Goal: Navigation & Orientation: Find specific page/section

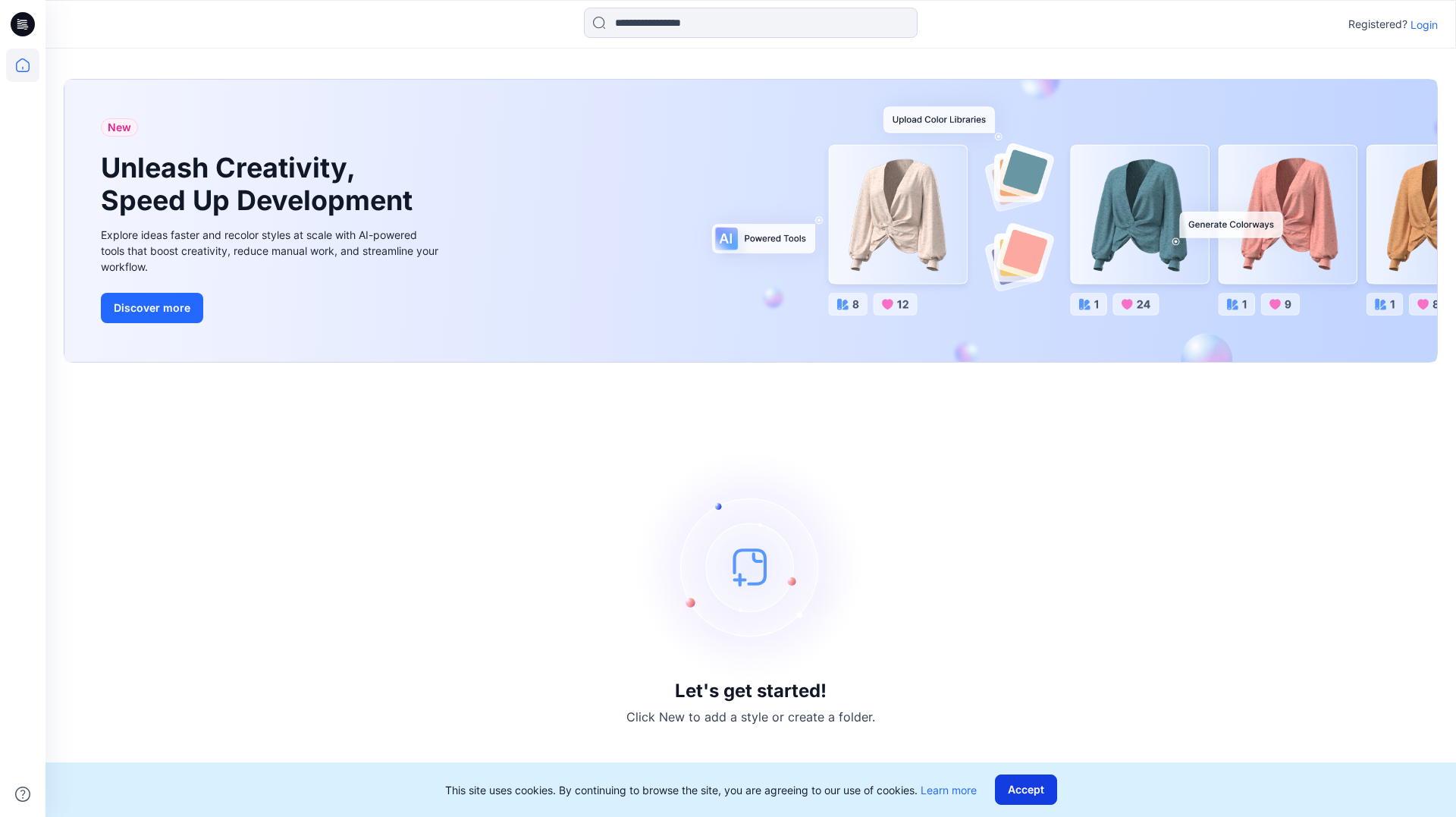
click at [1031, 795] on button "Accept" at bounding box center [1026, 789] width 63 height 30
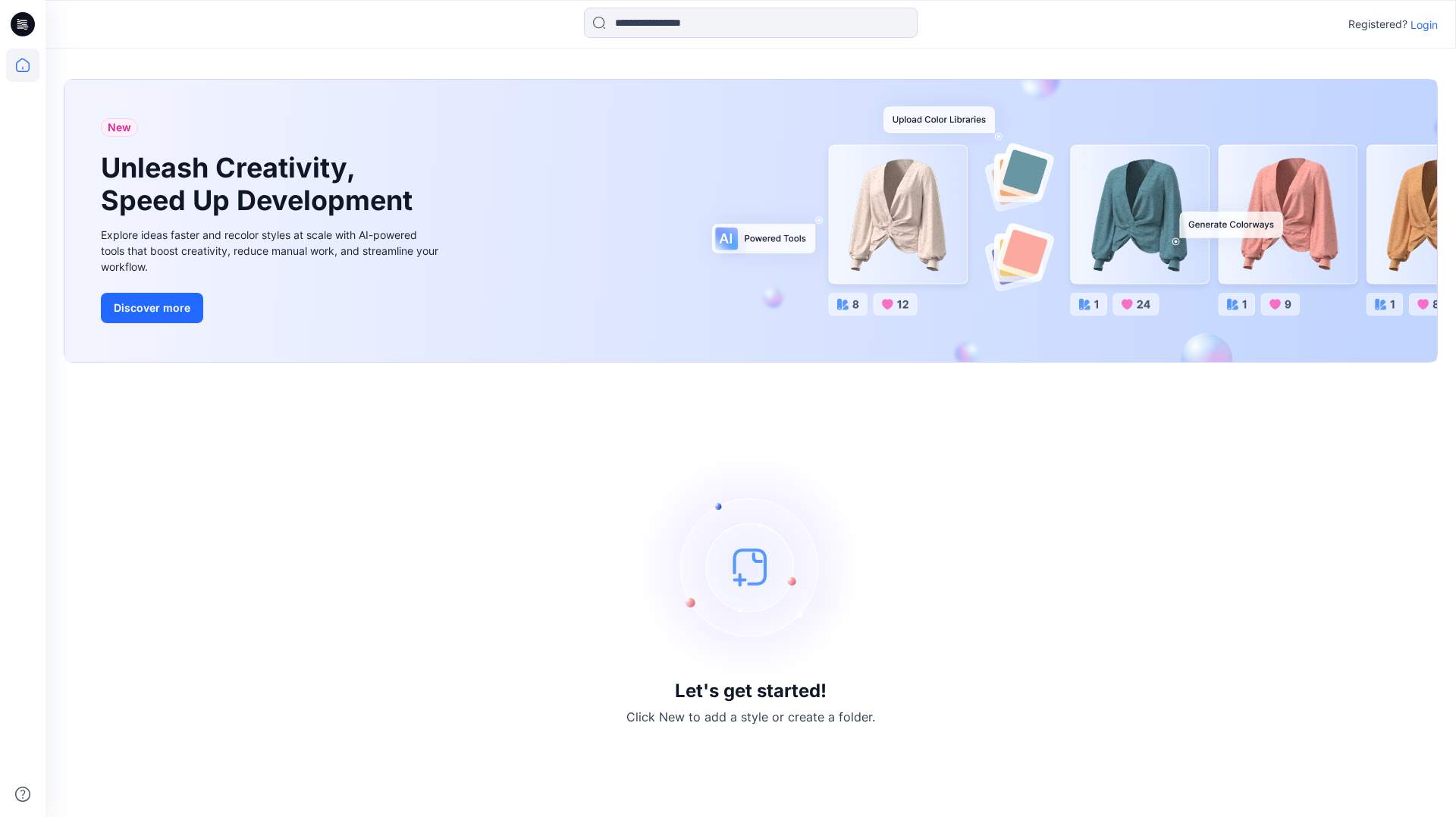
click at [29, 29] on icon at bounding box center [23, 24] width 24 height 24
click at [22, 66] on icon at bounding box center [23, 65] width 33 height 33
click at [1430, 27] on p "Login" at bounding box center [1425, 24] width 28 height 16
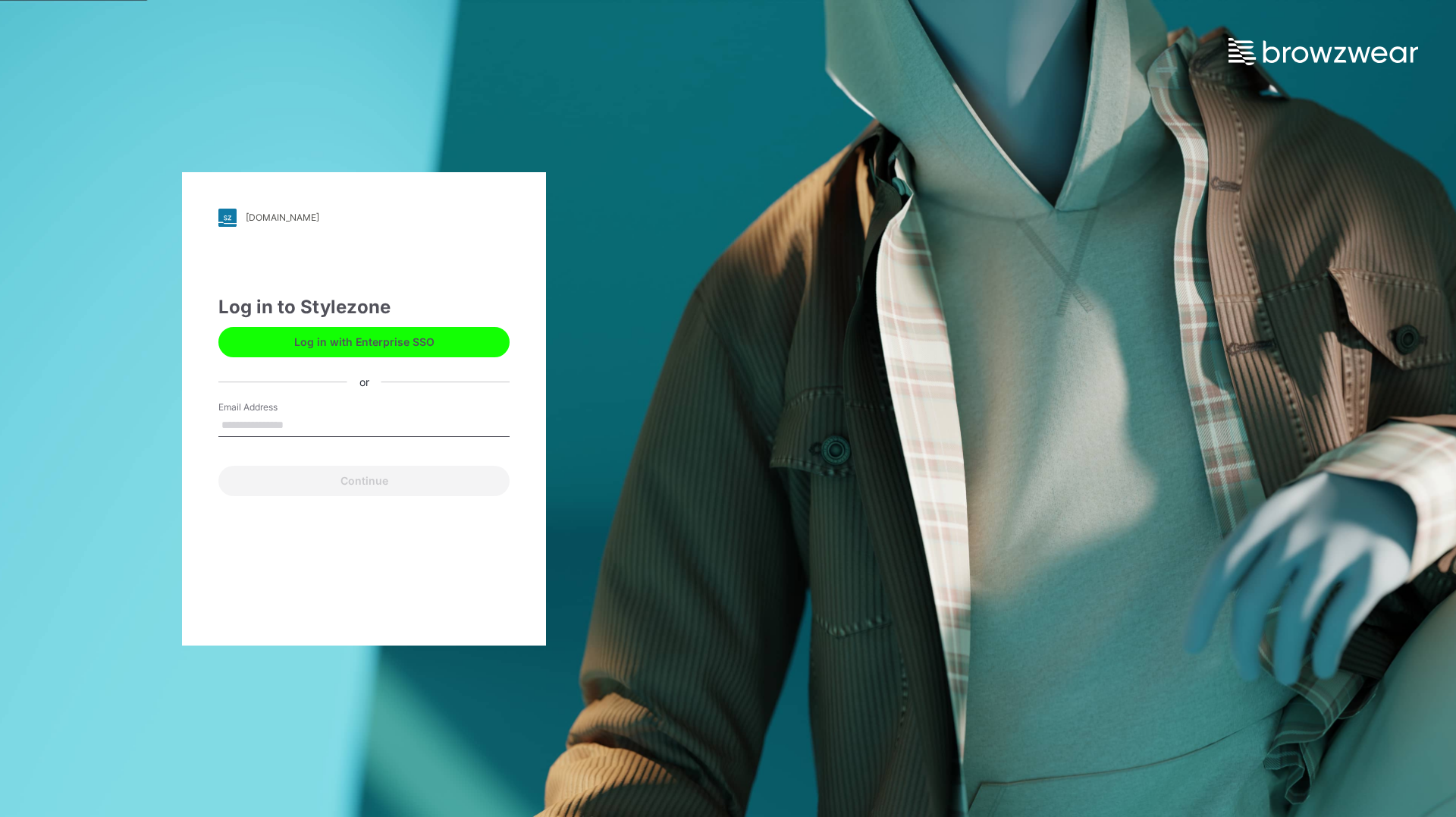
click at [426, 346] on button "Log in with Enterprise SSO" at bounding box center [363, 341] width 292 height 30
type input "**********"
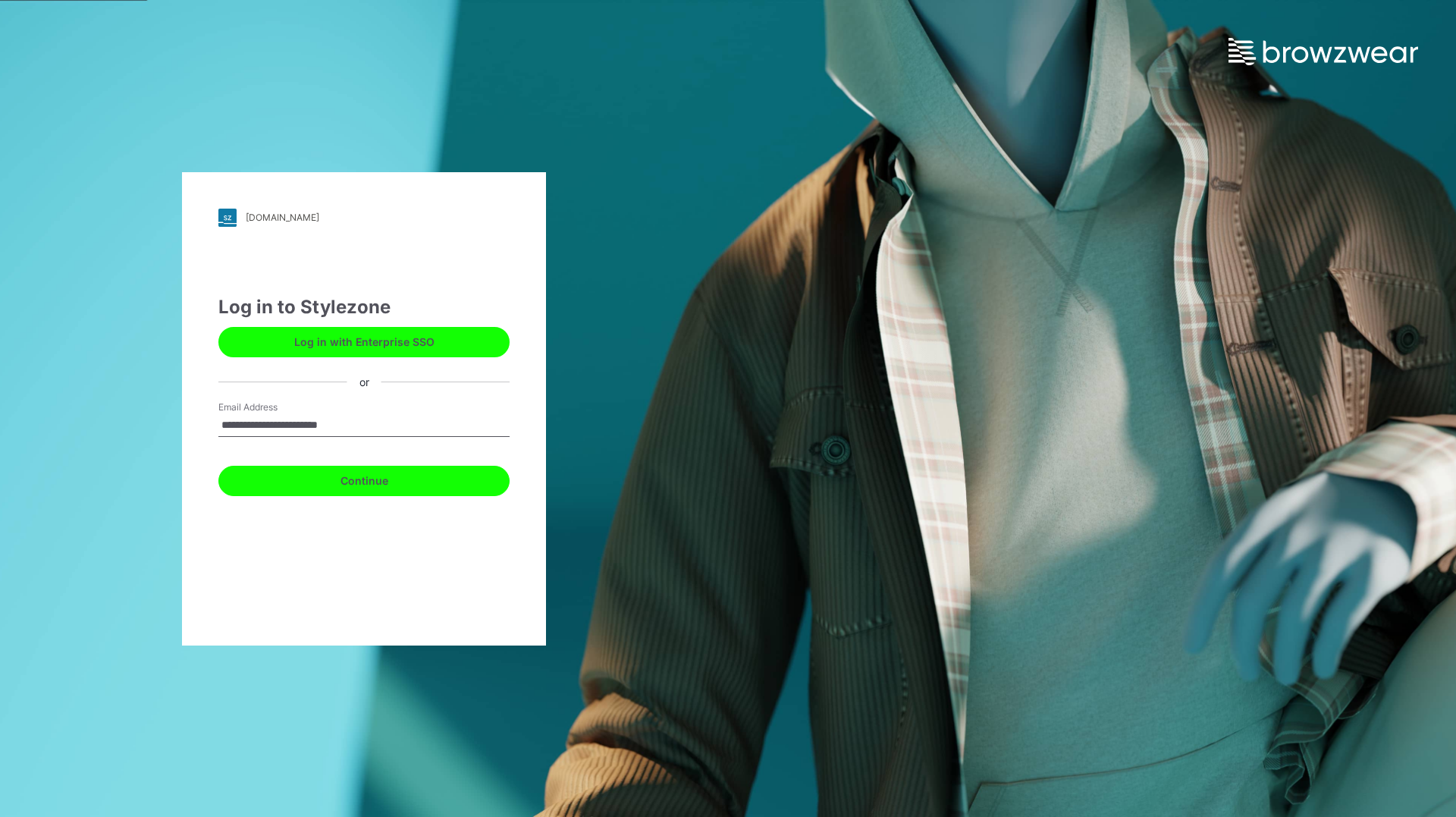
click at [377, 491] on button "Continue" at bounding box center [363, 480] width 292 height 30
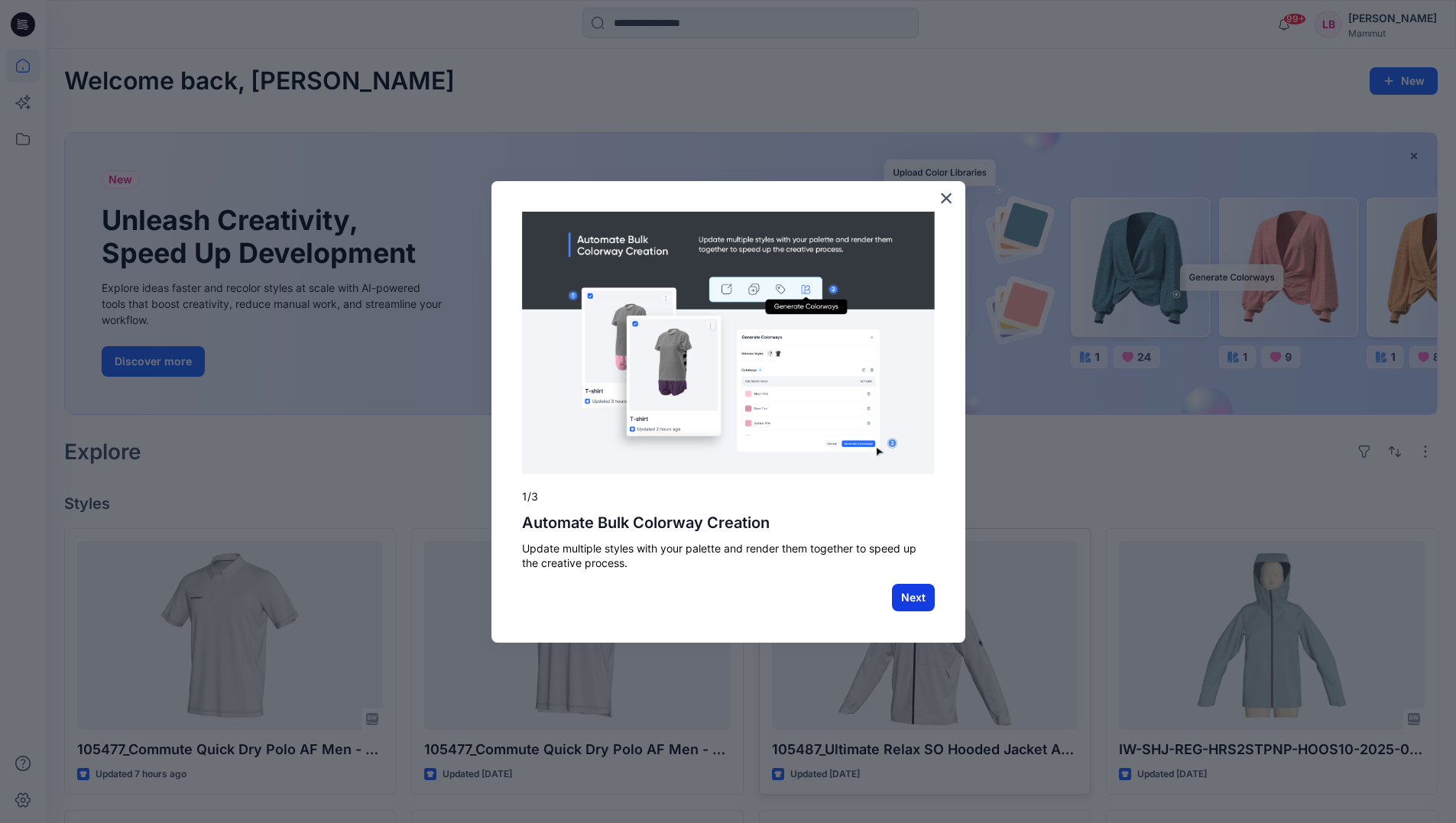
click at [921, 602] on button "Next" at bounding box center [913, 598] width 43 height 28
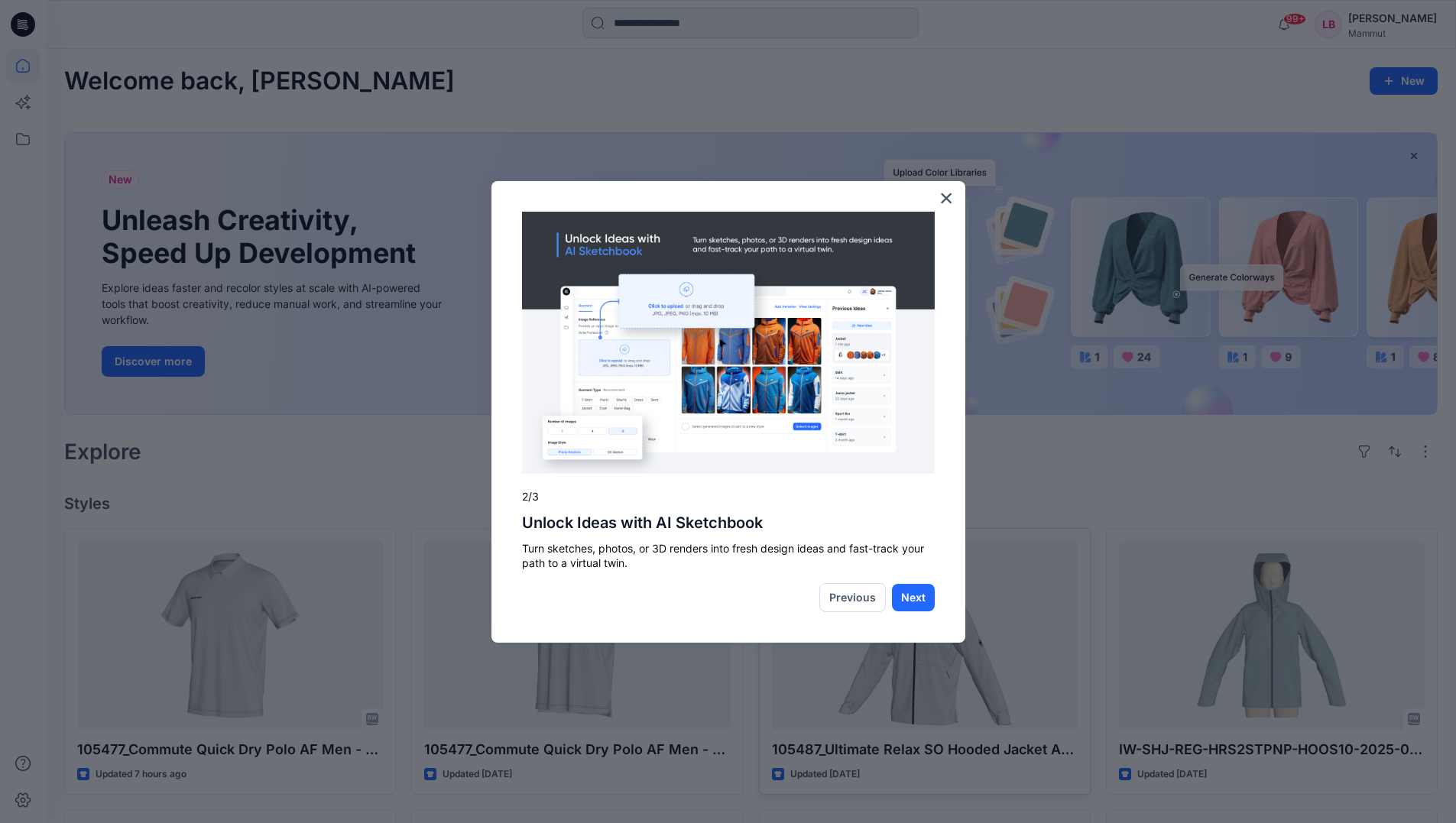
click at [921, 602] on button "Next" at bounding box center [913, 598] width 43 height 28
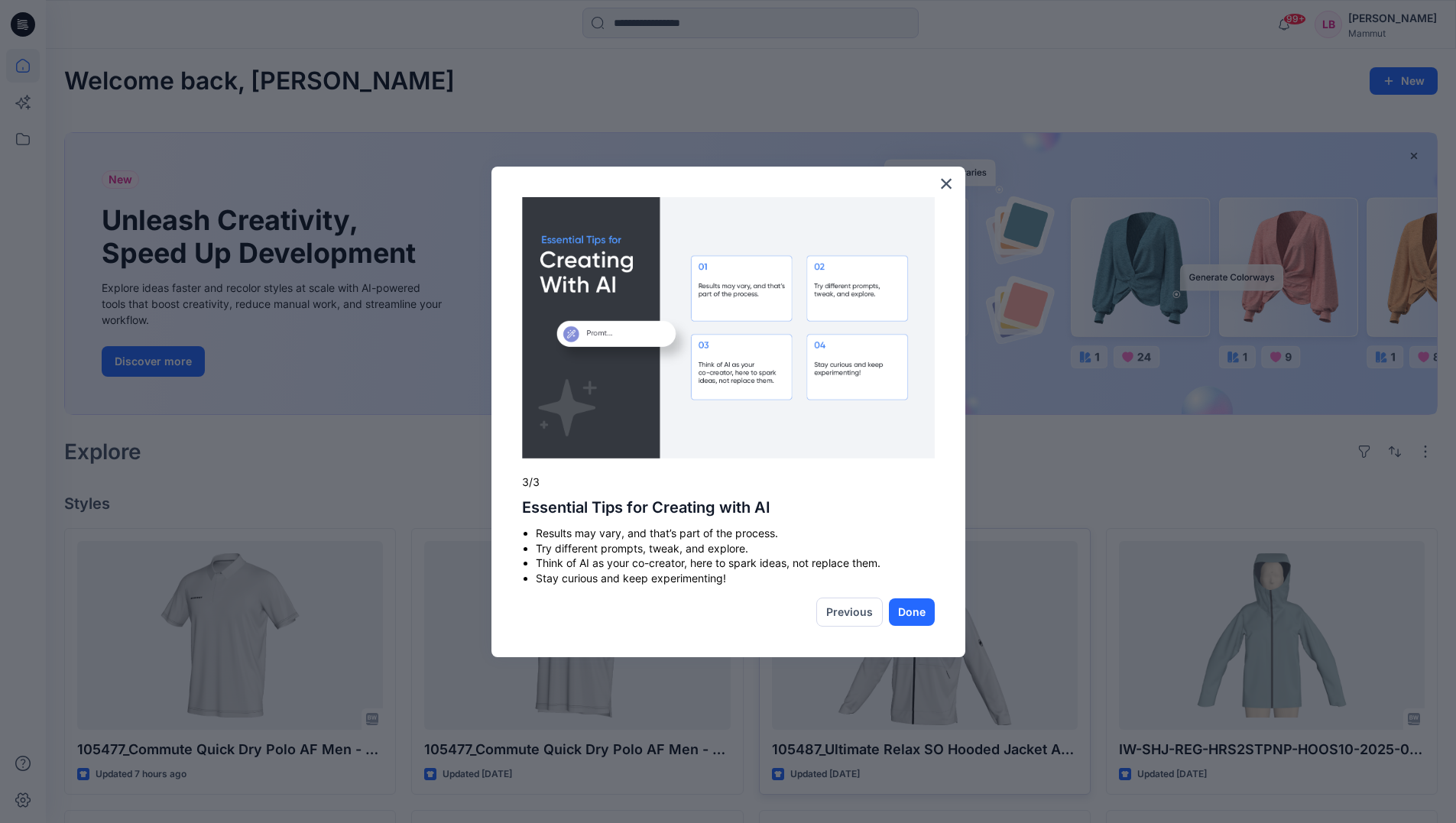
click at [921, 602] on button "Done" at bounding box center [911, 613] width 45 height 28
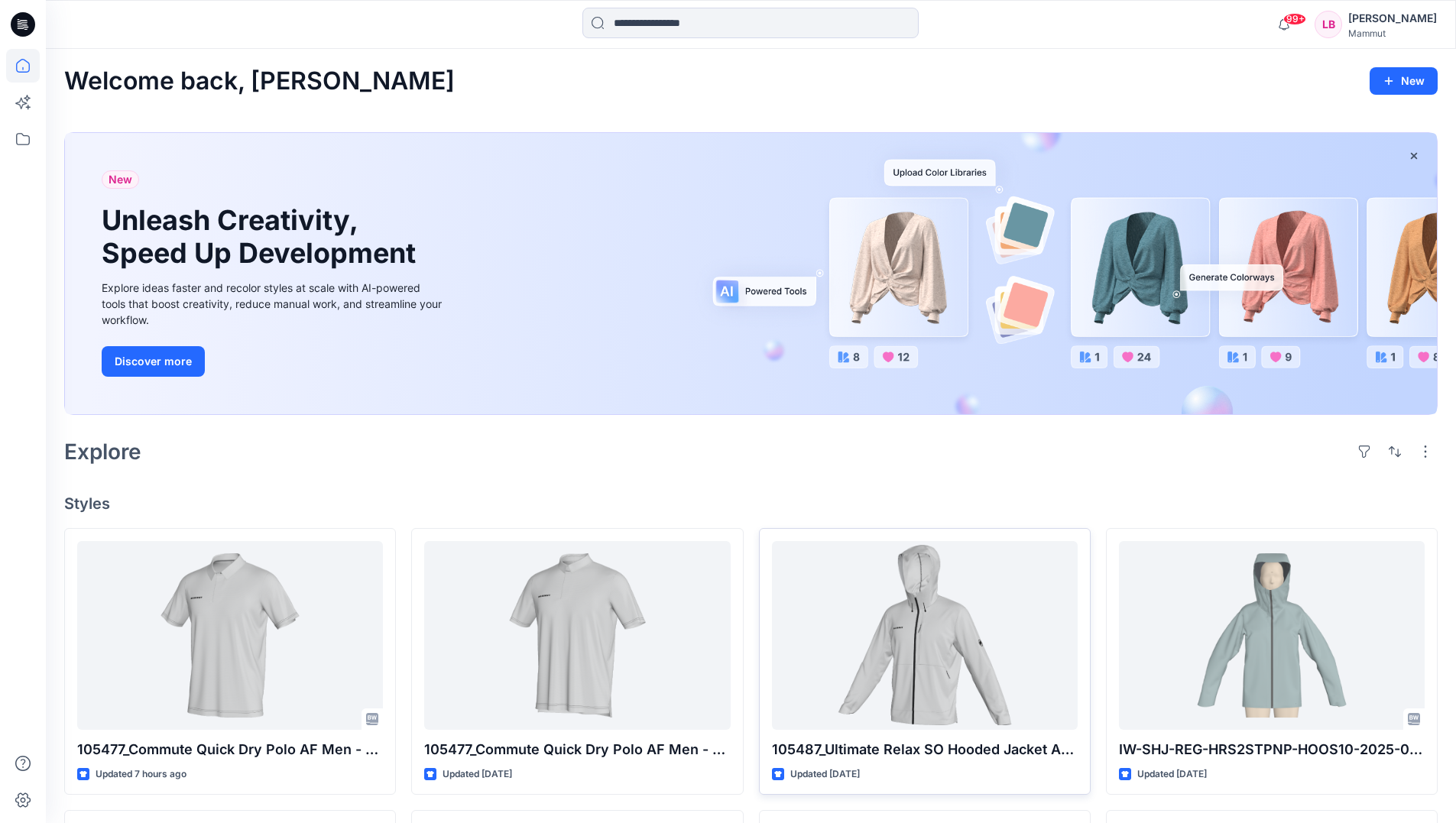
click at [30, 21] on icon at bounding box center [23, 24] width 24 height 24
click at [20, 137] on icon at bounding box center [23, 139] width 33 height 33
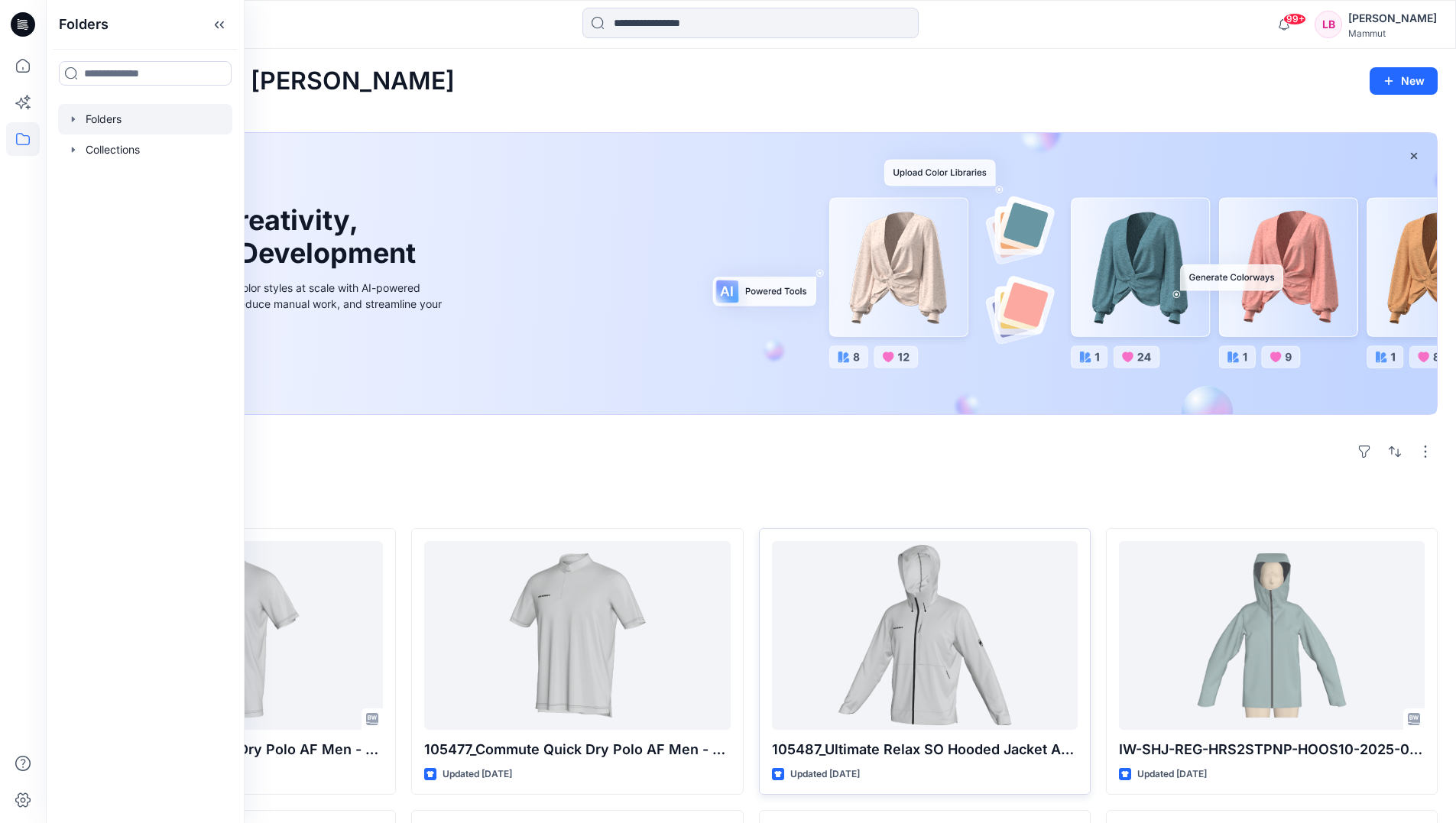
click at [108, 123] on div at bounding box center [146, 119] width 174 height 31
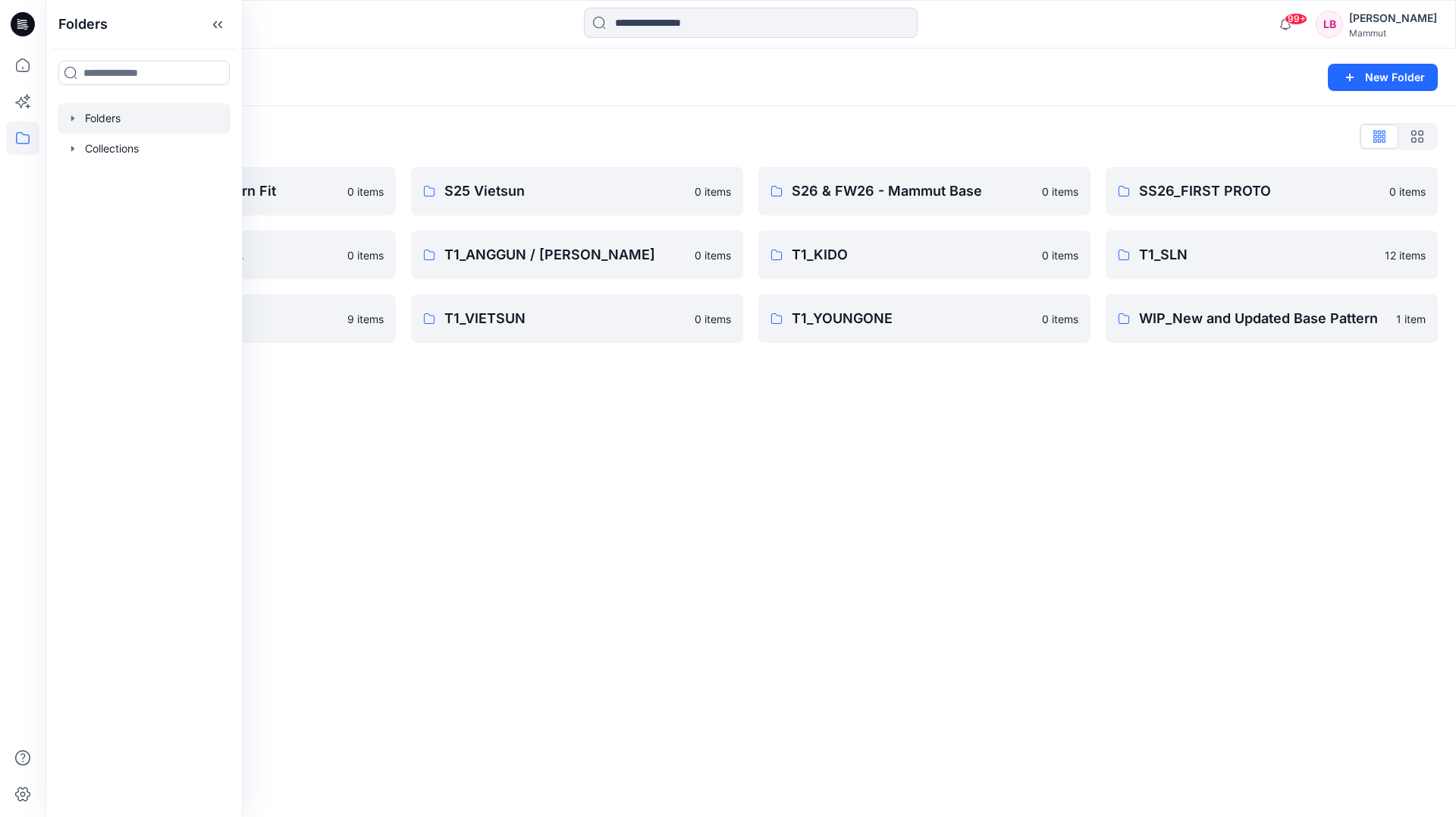
click at [523, 553] on div "Folders New Folder Folders List BASEPATTERN Western Fit 0 items SS26_HIKING PAT…" at bounding box center [751, 432] width 1411 height 768
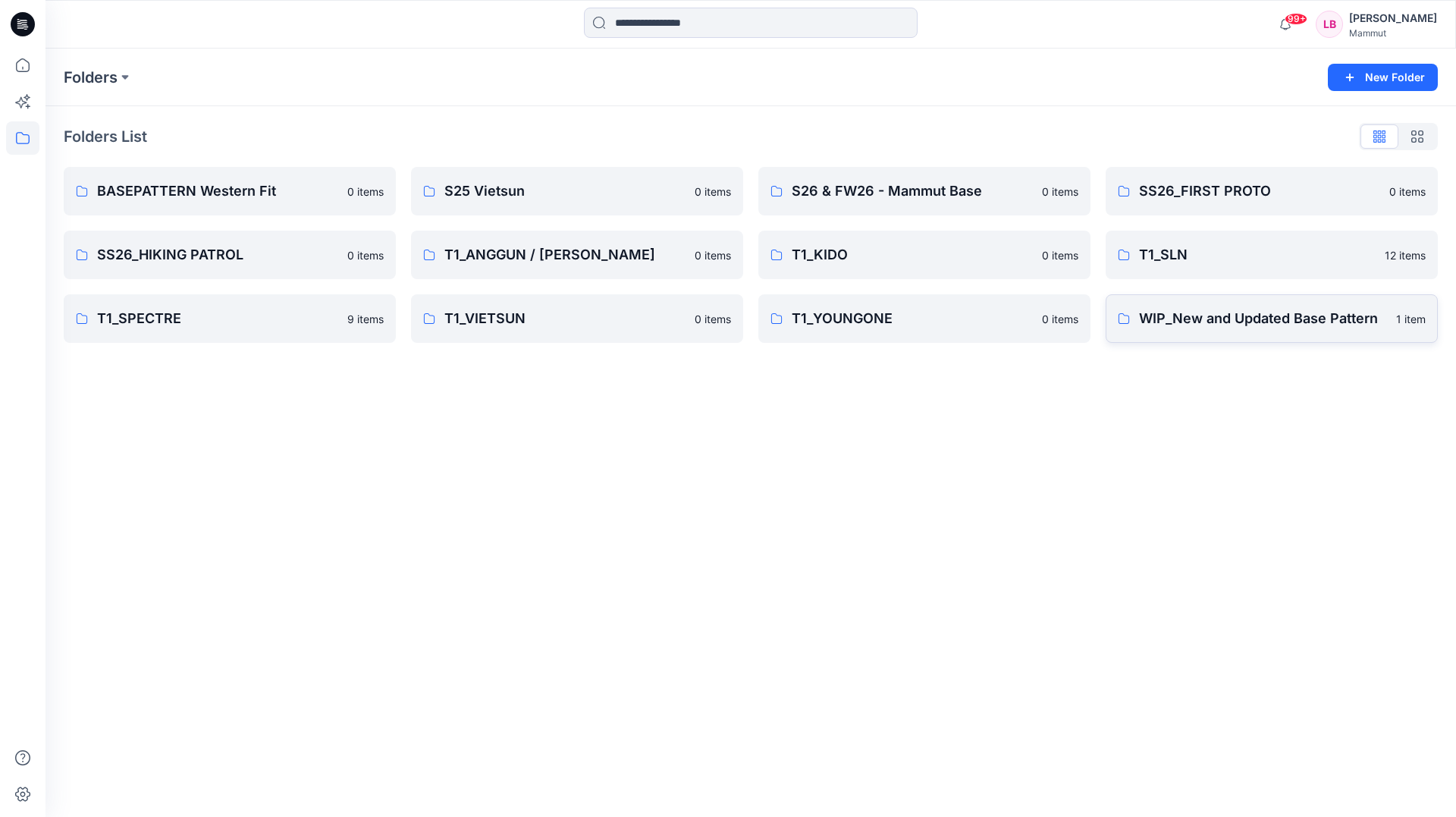
click at [1231, 314] on p "WIP_New and Updated Base Pattern" at bounding box center [1264, 318] width 248 height 21
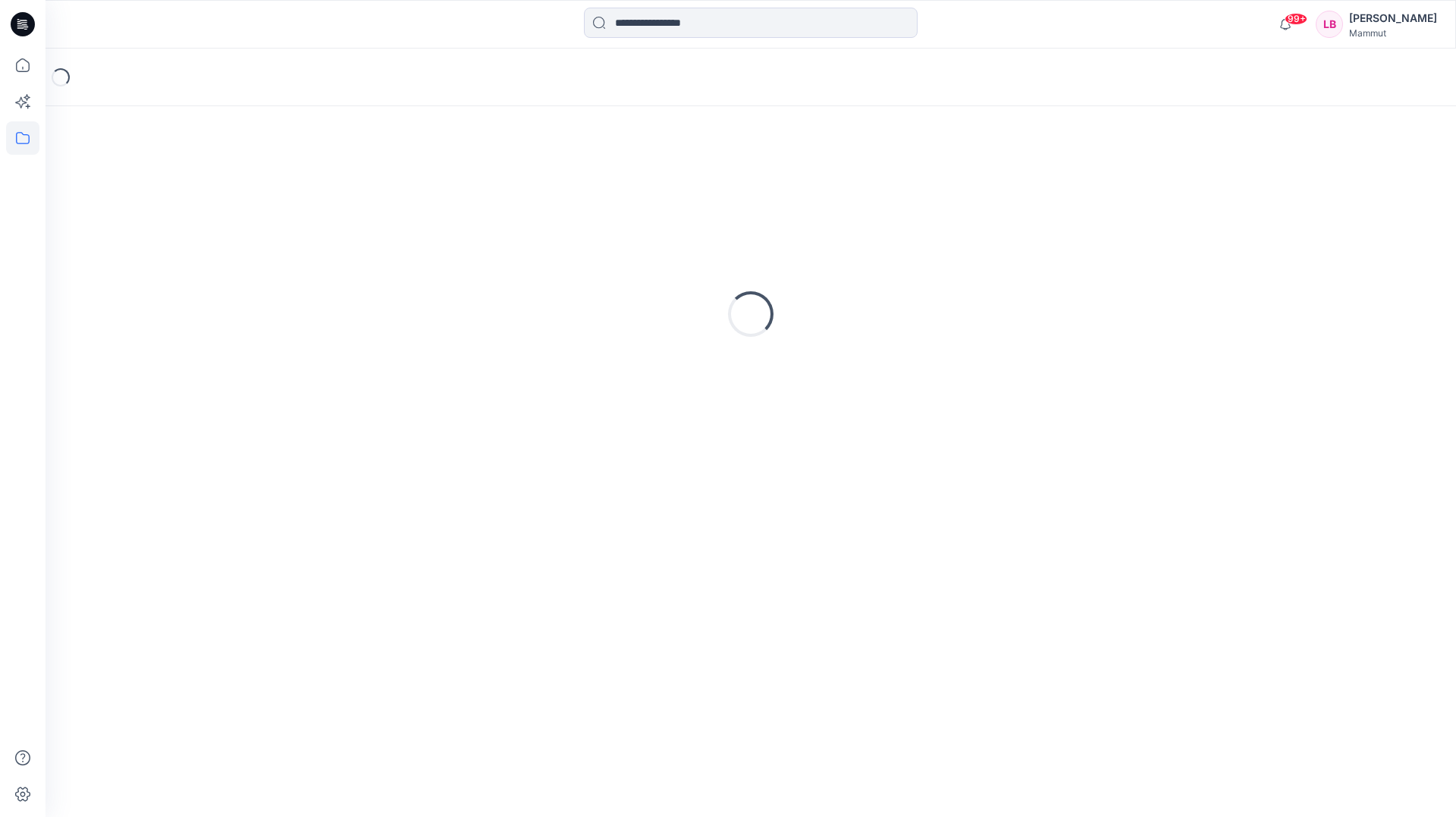
click at [1231, 314] on div "Loading..." at bounding box center [751, 314] width 1374 height 379
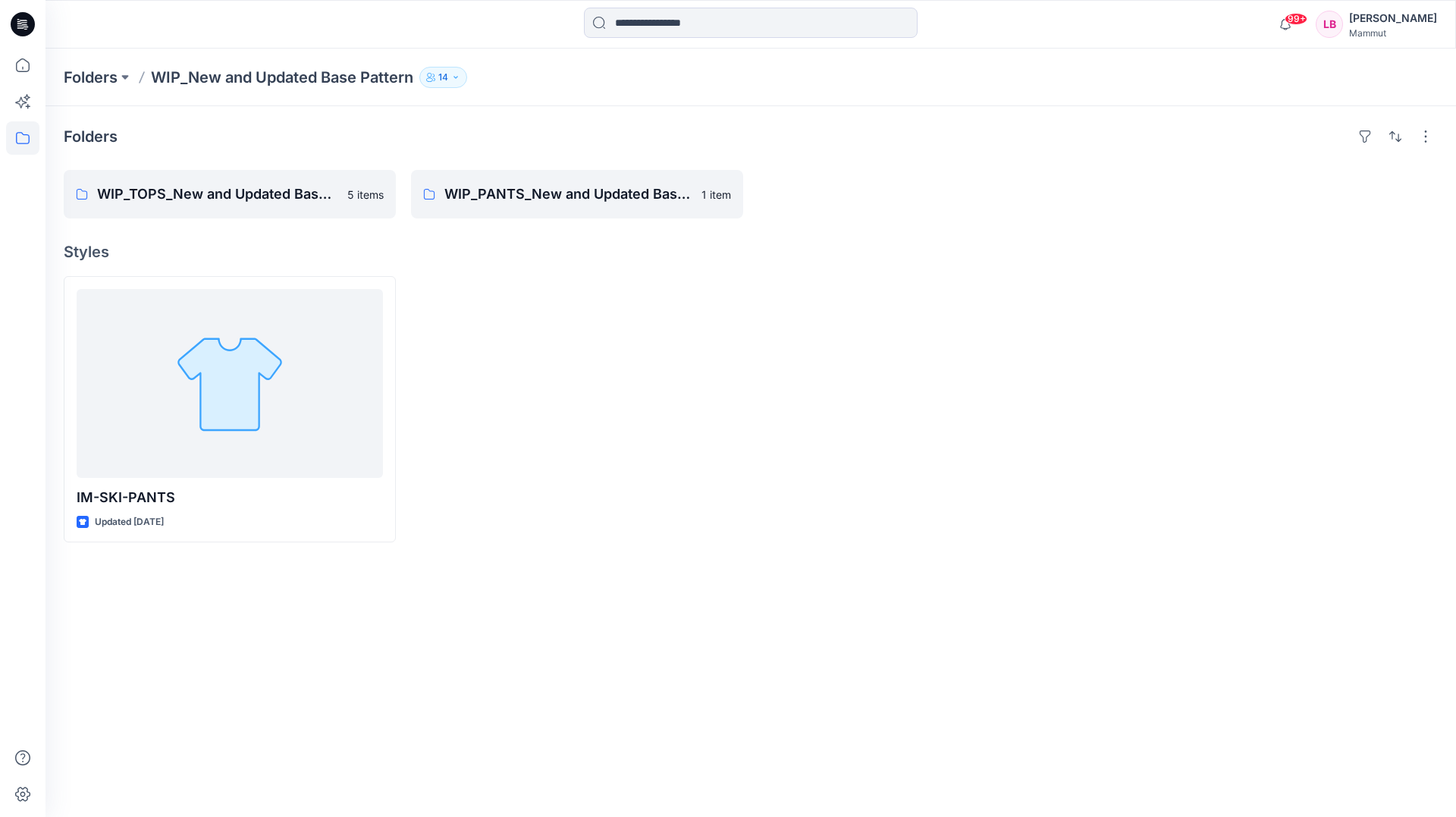
click at [651, 314] on div at bounding box center [577, 408] width 332 height 266
click at [229, 185] on p "WIP_TOPS_New and Updated Base Patterns" at bounding box center [218, 194] width 241 height 21
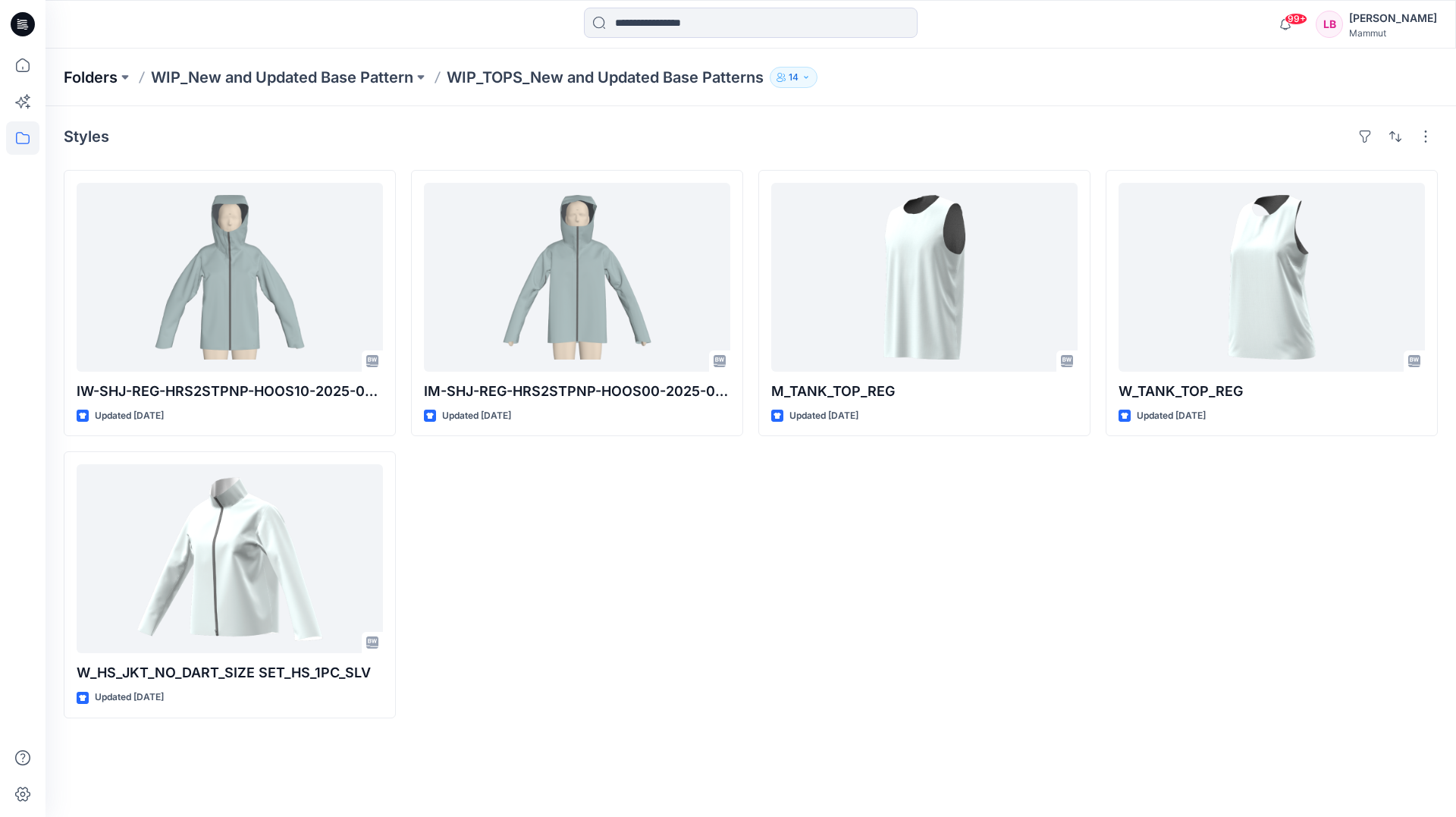
click at [86, 82] on p "Folders" at bounding box center [90, 77] width 54 height 21
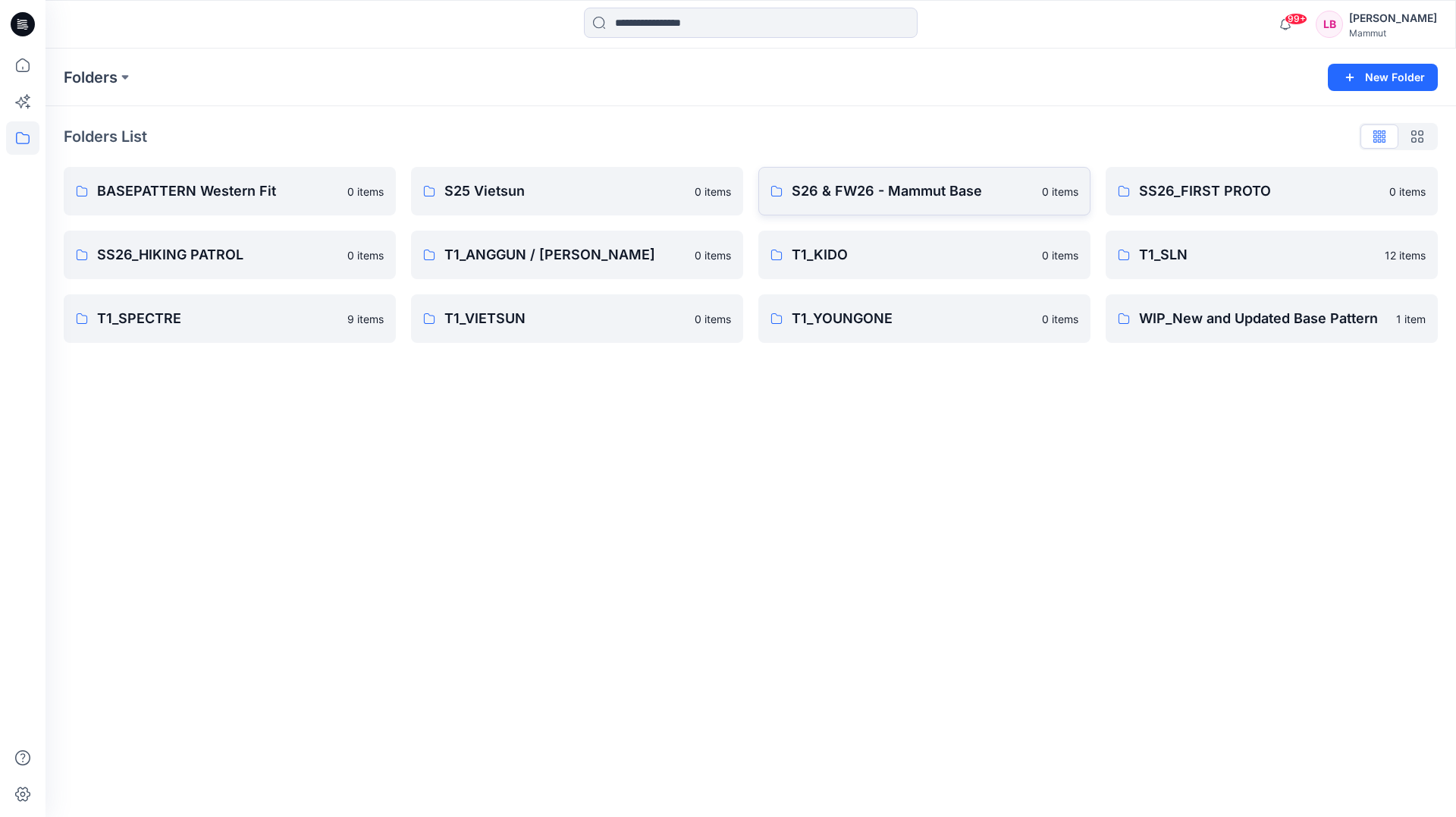
click at [933, 188] on p "S26 & FW26 - Mammut Base" at bounding box center [912, 190] width 241 height 21
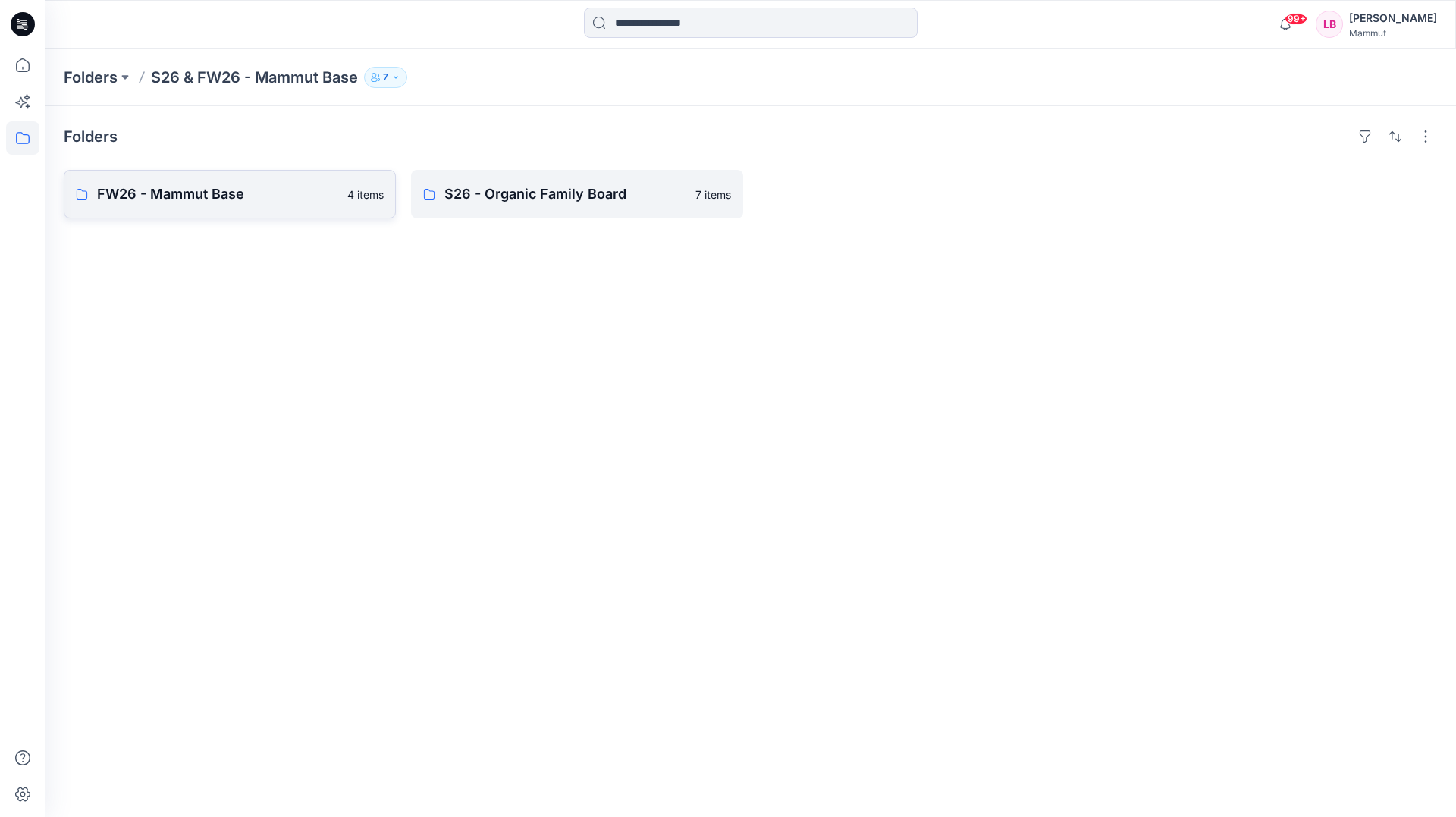
click at [244, 201] on p "FW26 - Mammut Base" at bounding box center [218, 194] width 241 height 21
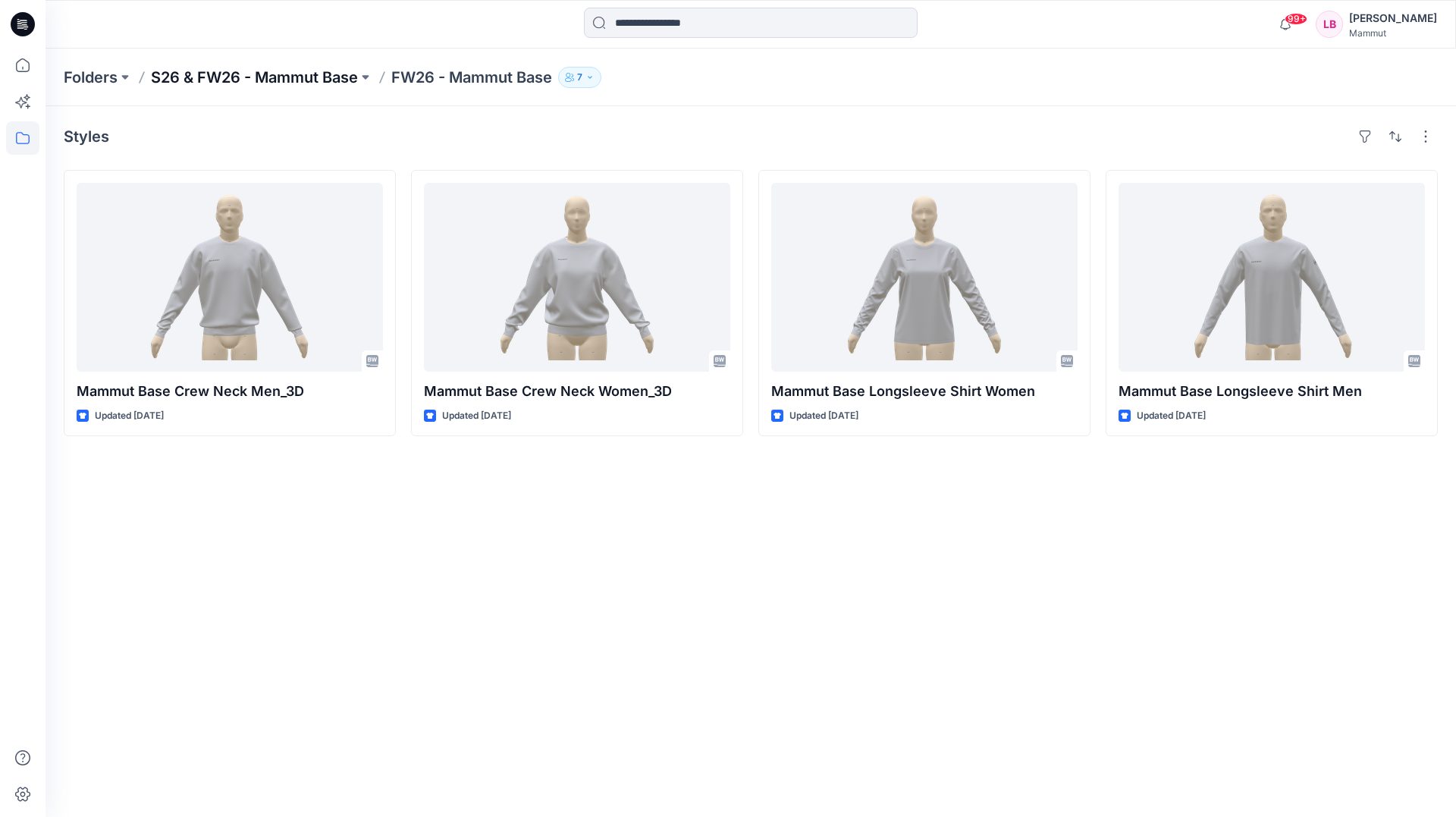
click at [300, 72] on p "S26 & FW26 - Mammut Base" at bounding box center [254, 77] width 207 height 21
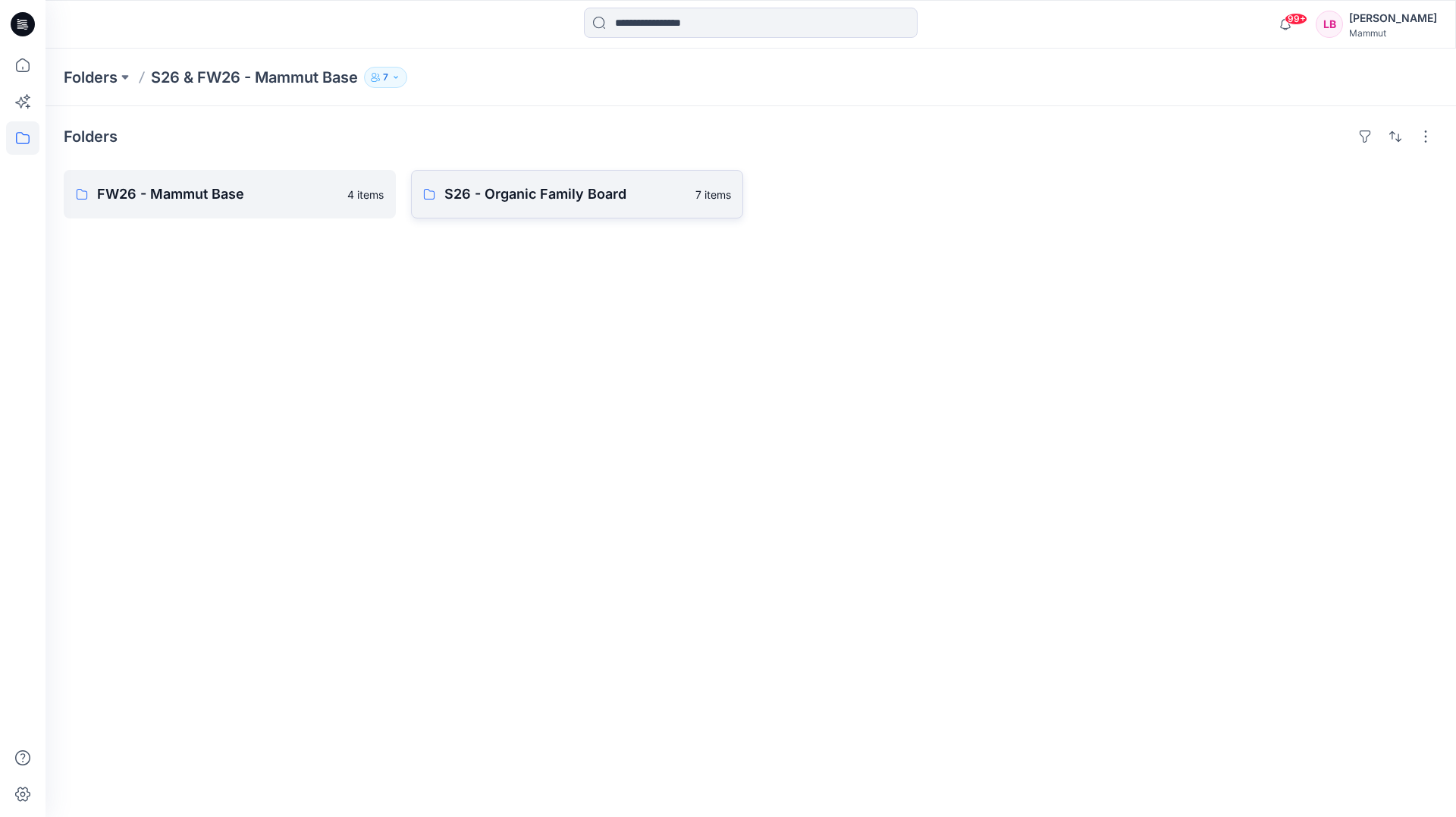
click at [545, 199] on p "S26 - Organic Family Board" at bounding box center [565, 194] width 242 height 21
